Goal: Task Accomplishment & Management: Manage account settings

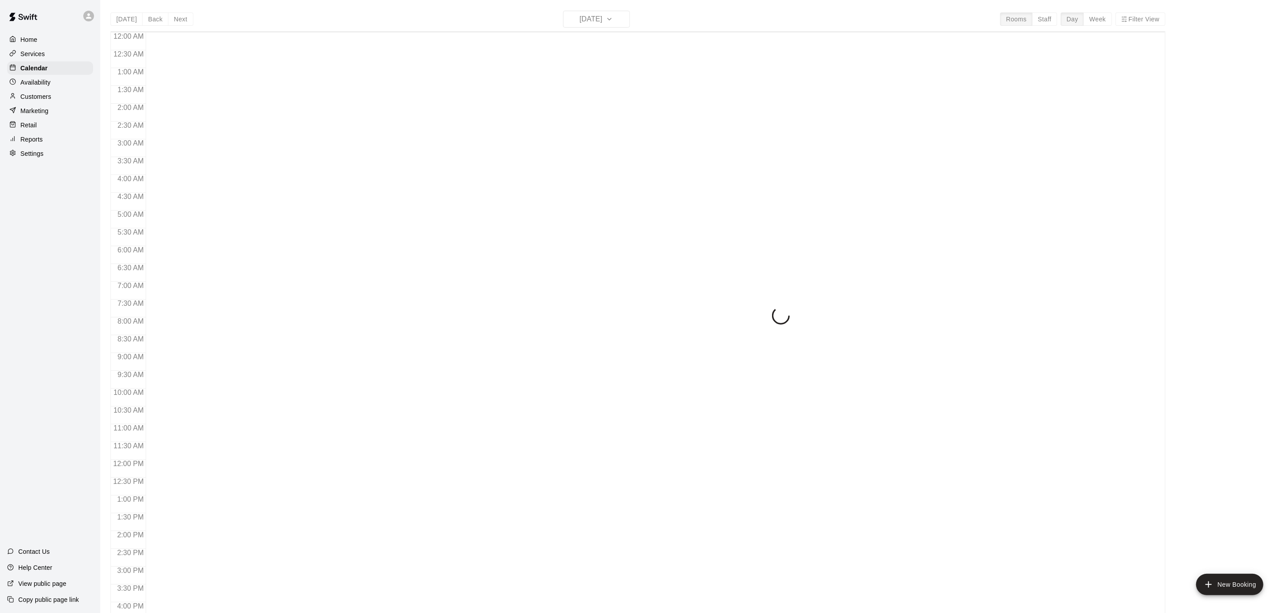
scroll to position [264, 0]
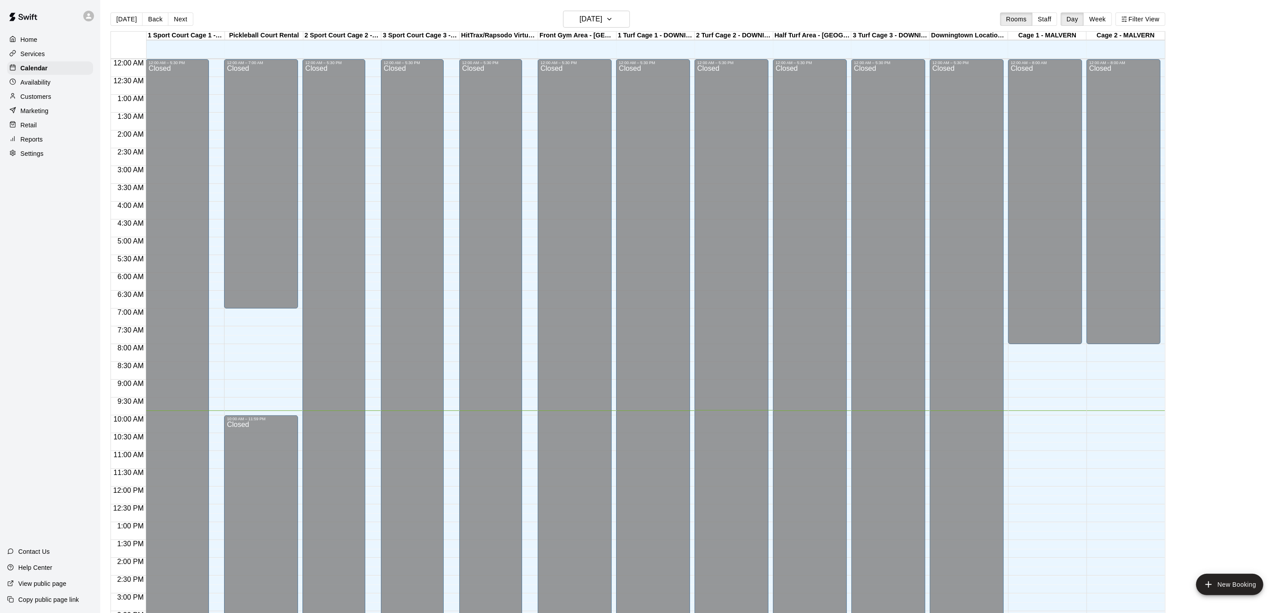
scroll to position [264, 0]
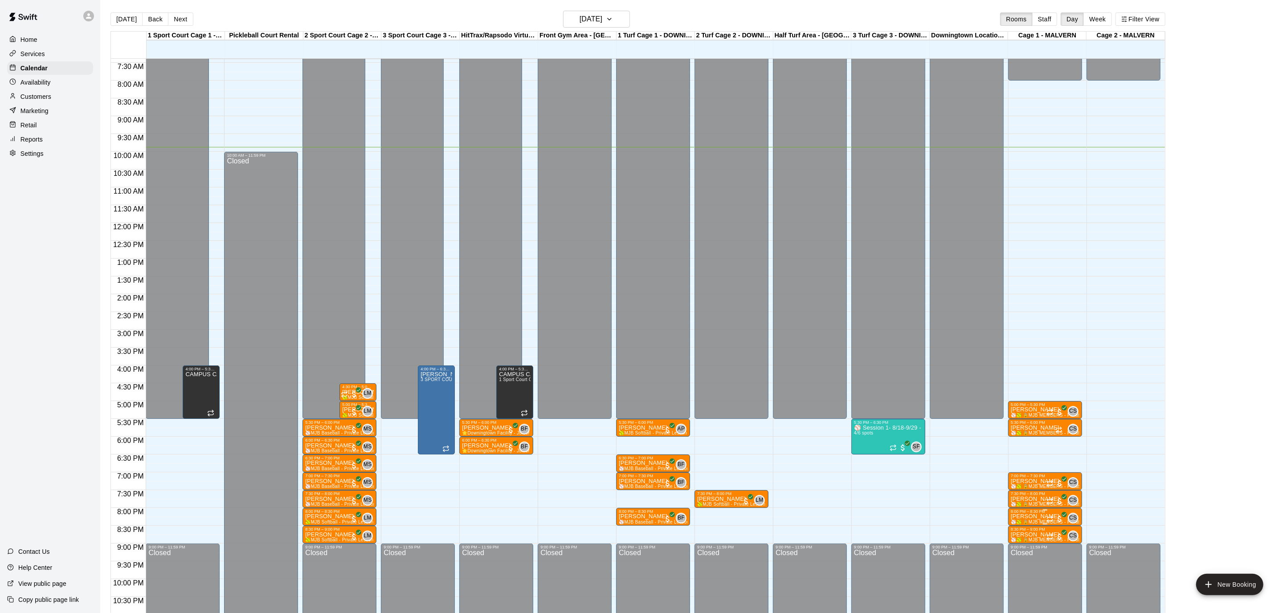
click at [1040, 517] on p "[PERSON_NAME]" at bounding box center [1045, 517] width 69 height 0
click at [1022, 572] on icon "delete" at bounding box center [1019, 568] width 11 height 11
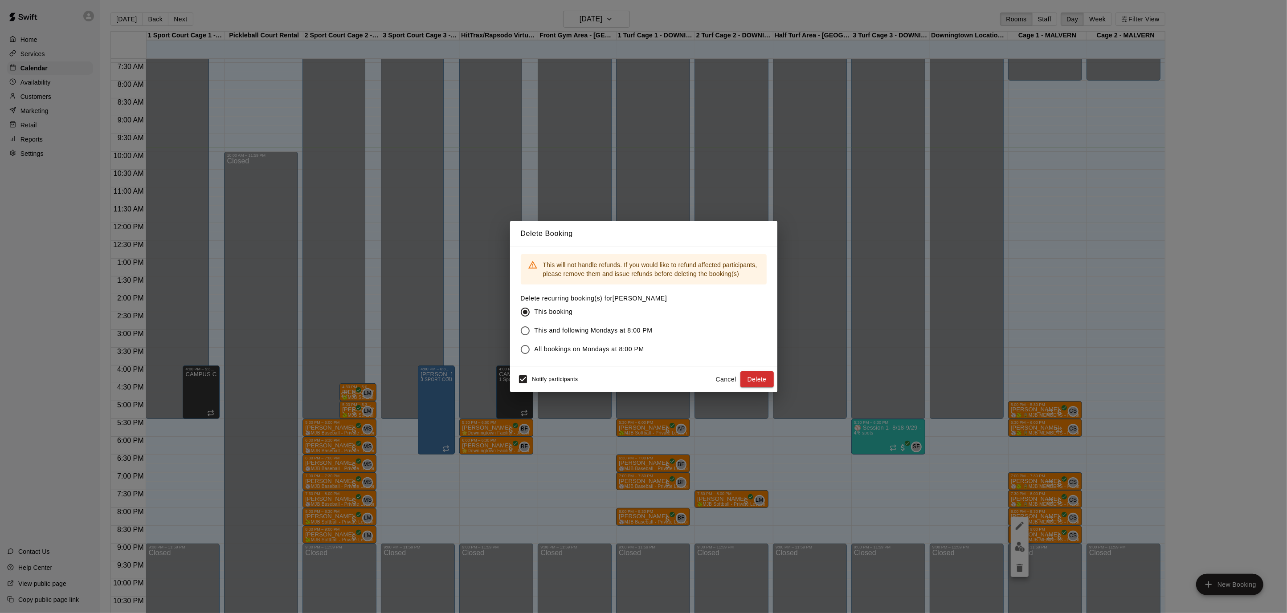
click at [533, 371] on div "Notify participants" at bounding box center [546, 379] width 65 height 19
click at [766, 381] on button "Delete" at bounding box center [756, 379] width 33 height 16
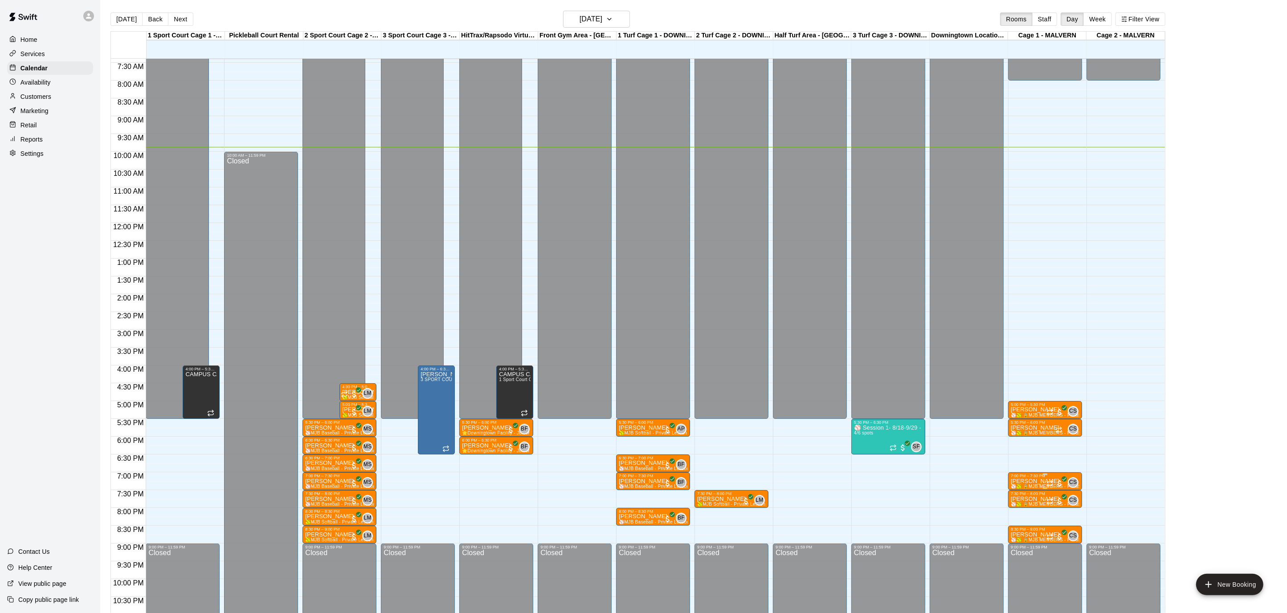
click at [1038, 481] on p "[PERSON_NAME]" at bounding box center [1045, 481] width 69 height 0
click at [996, 422] on div at bounding box center [643, 306] width 1287 height 613
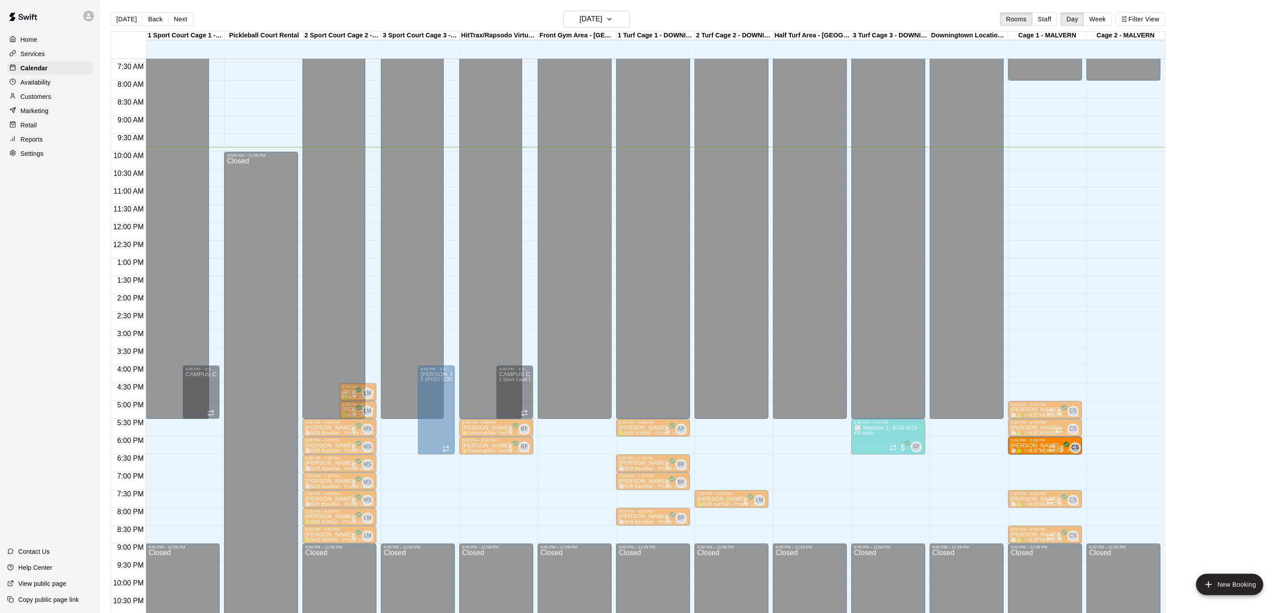
drag, startPoint x: 1046, startPoint y: 483, endPoint x: 1045, endPoint y: 454, distance: 28.5
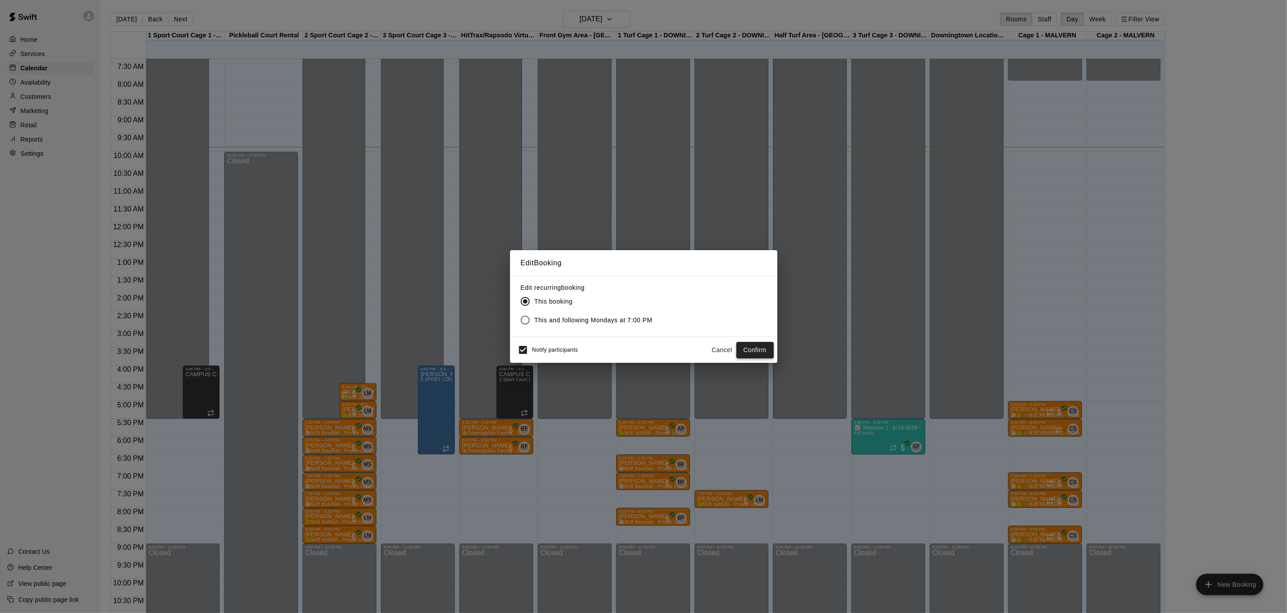
click at [746, 349] on button "Confirm" at bounding box center [754, 350] width 37 height 16
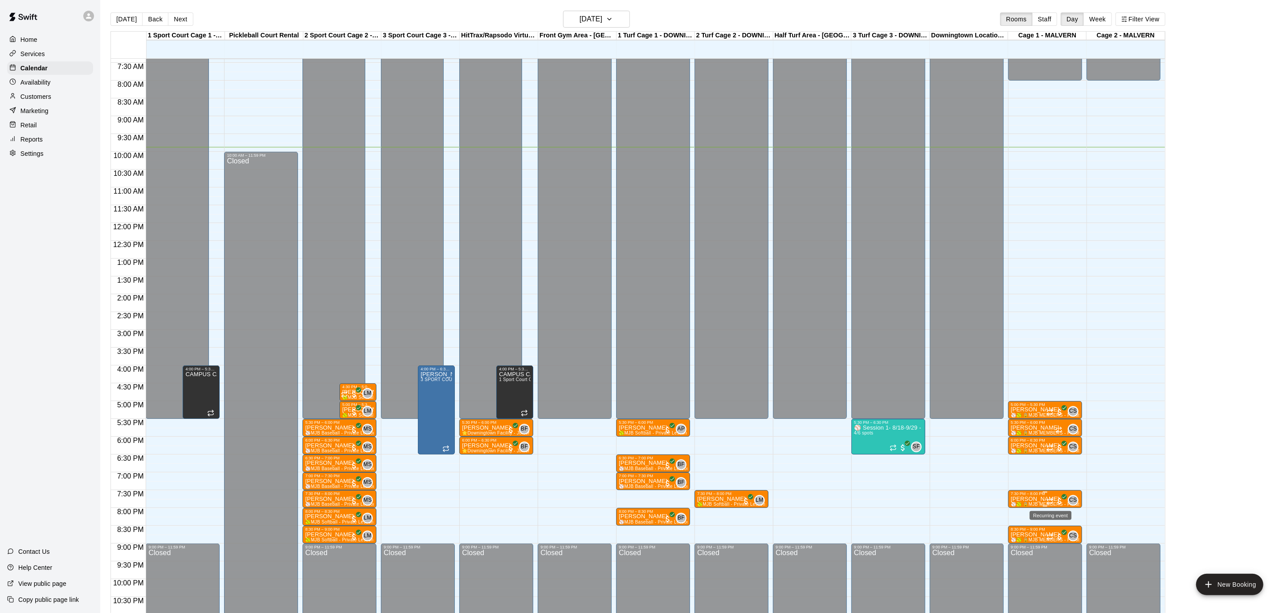
click at [1052, 498] on icon "Recurring event" at bounding box center [1051, 499] width 1 height 2
click at [1063, 549] on icon "delete" at bounding box center [1060, 549] width 11 height 11
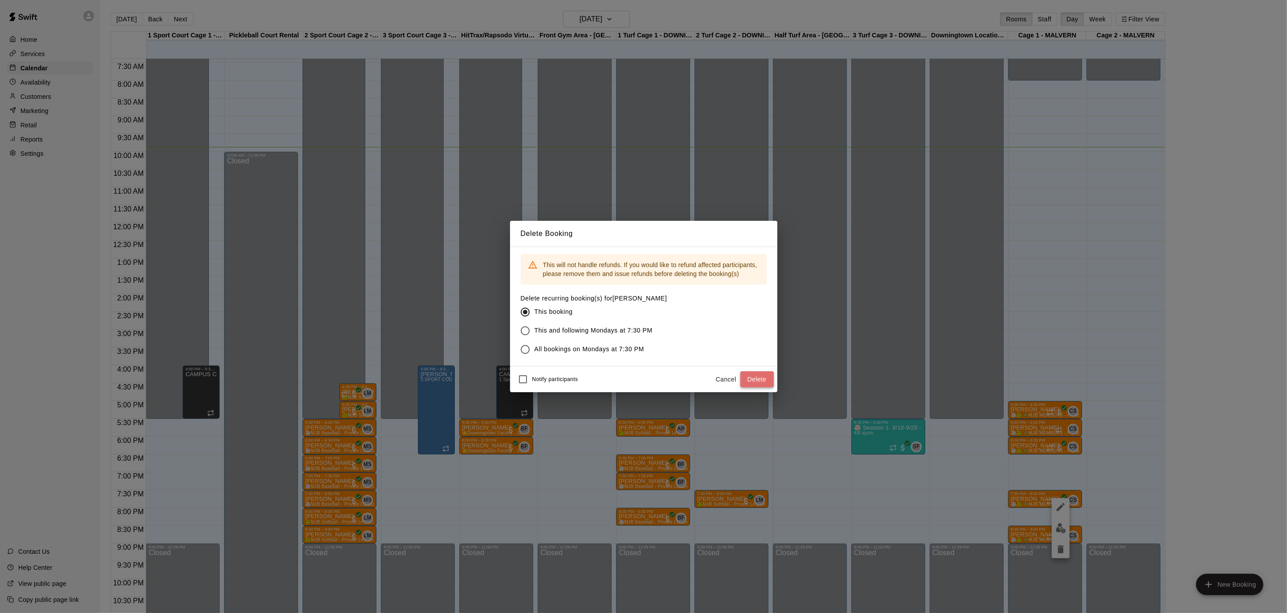
click at [761, 380] on button "Delete" at bounding box center [756, 379] width 33 height 16
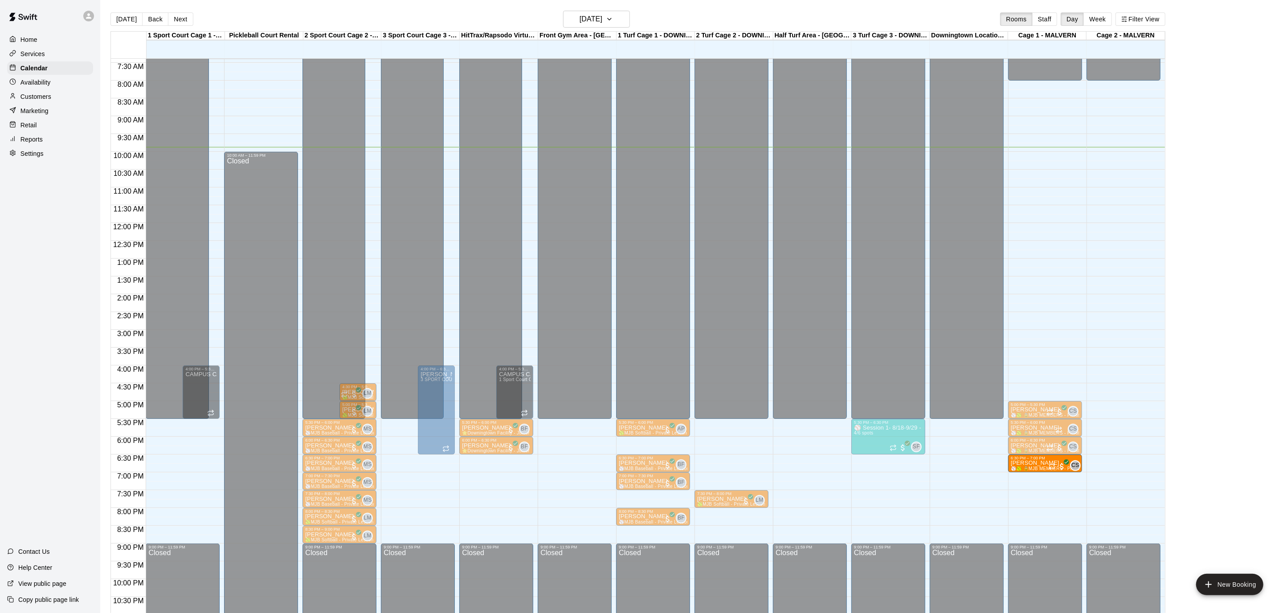
drag, startPoint x: 1036, startPoint y: 510, endPoint x: 1035, endPoint y: 463, distance: 46.8
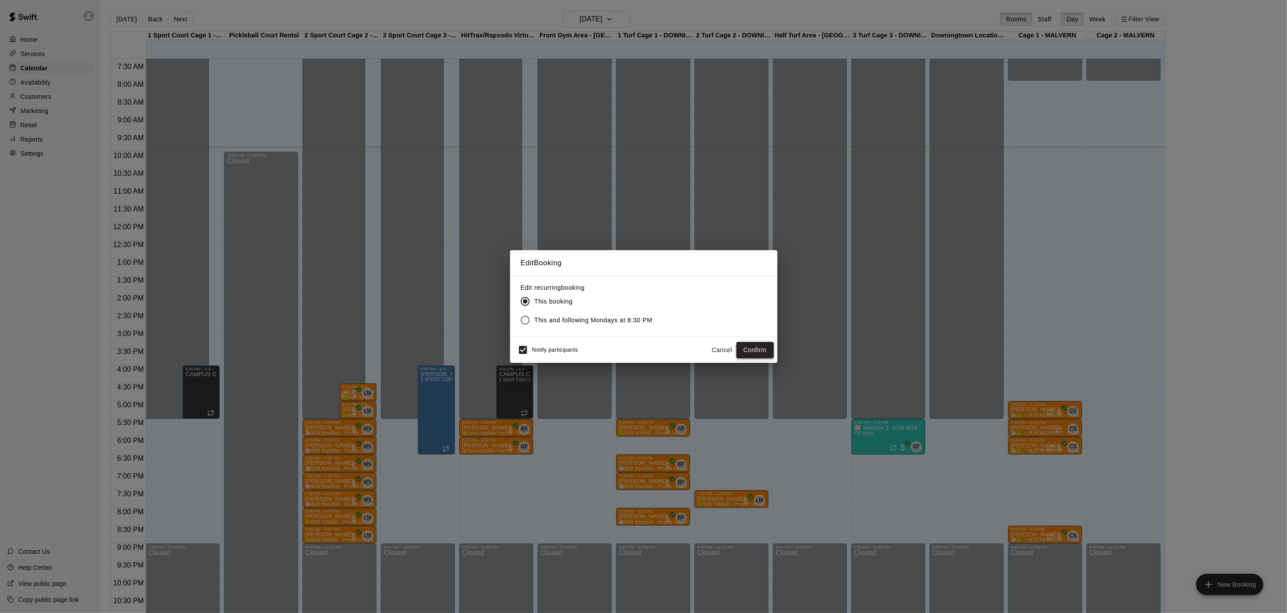
click at [749, 352] on button "Confirm" at bounding box center [754, 350] width 37 height 16
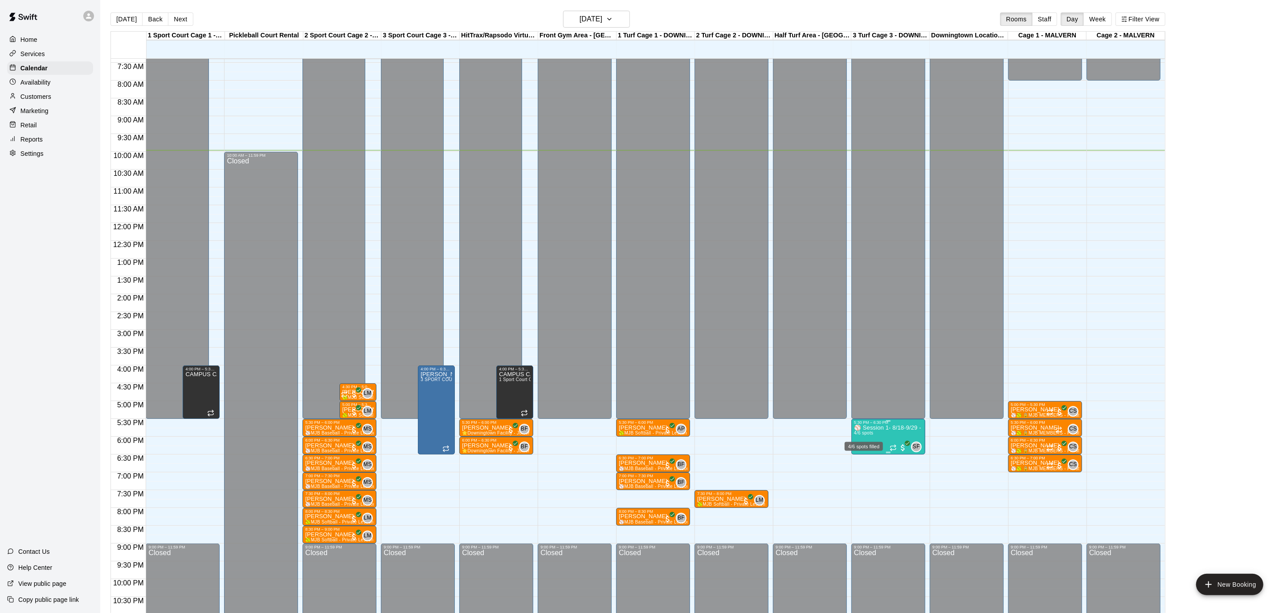
click at [863, 432] on span "4/6 spots" at bounding box center [864, 433] width 20 height 5
click at [865, 460] on img "edit" at bounding box center [863, 461] width 10 height 10
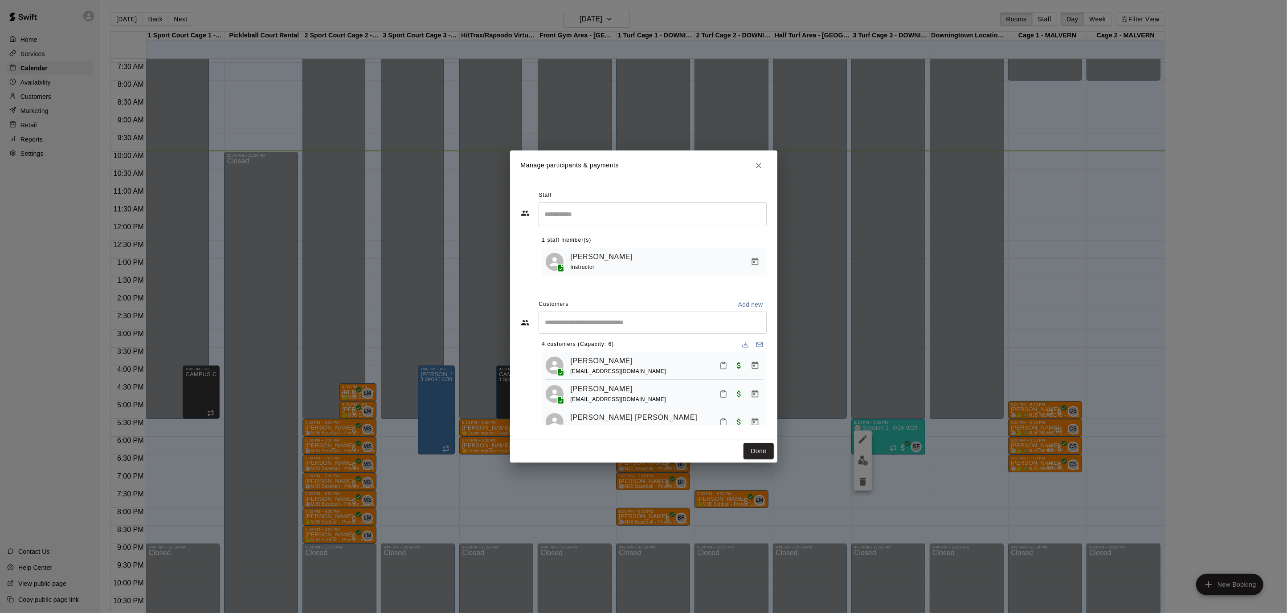
scroll to position [0, 0]
click at [755, 167] on icon "Close" at bounding box center [758, 165] width 9 height 9
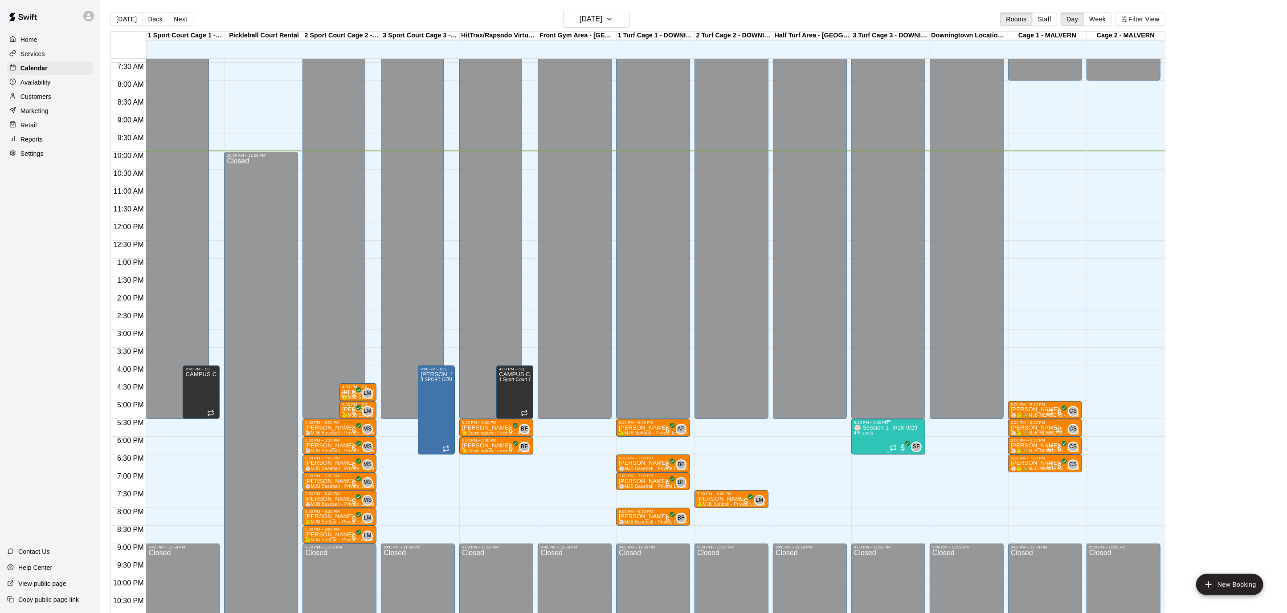
click at [884, 424] on div "5:30 PM – 6:30 PM" at bounding box center [888, 422] width 69 height 4
click at [867, 435] on button "edit" at bounding box center [863, 429] width 18 height 18
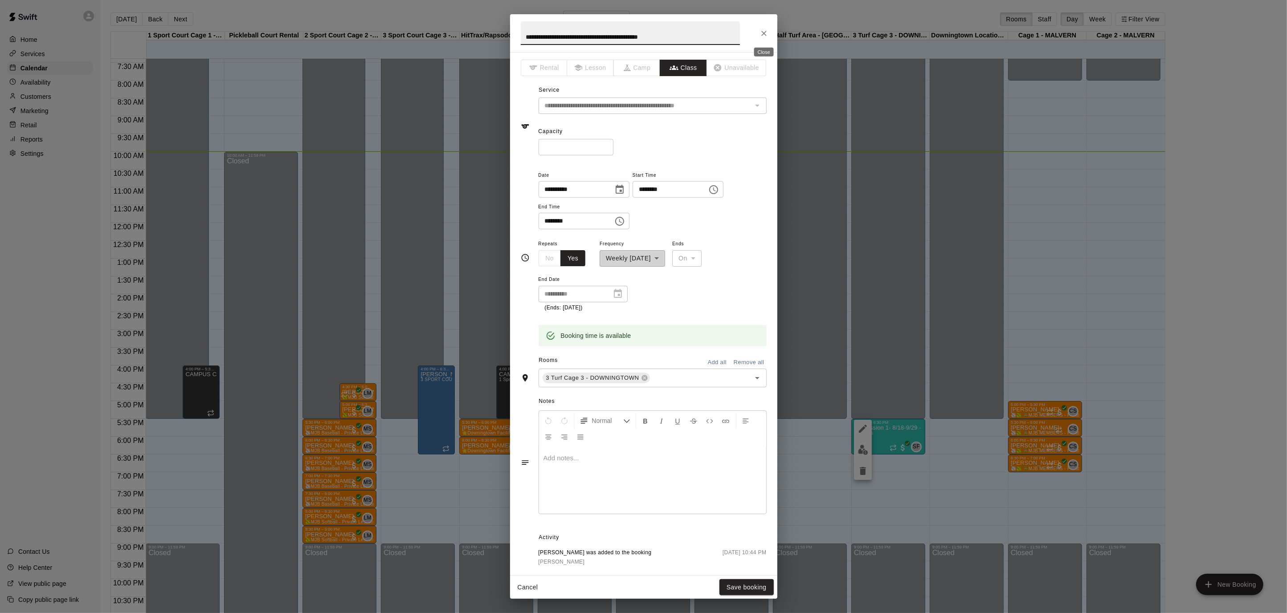
click at [765, 34] on icon "Close" at bounding box center [763, 33] width 5 height 5
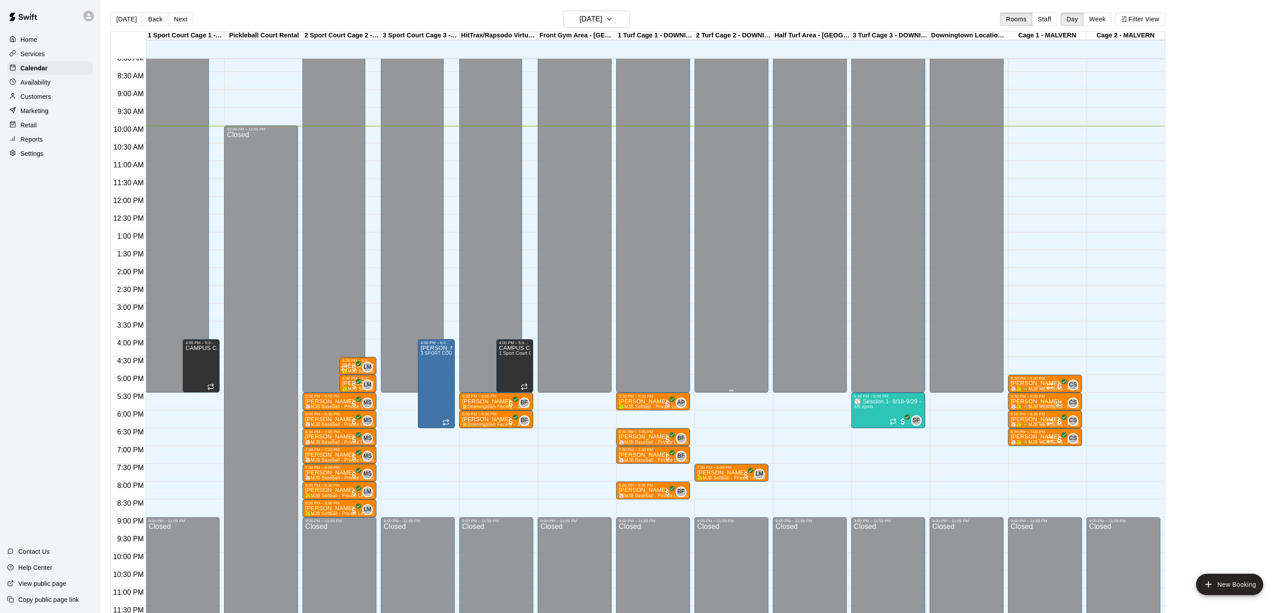
scroll to position [290, 0]
